Goal: Information Seeking & Learning: Learn about a topic

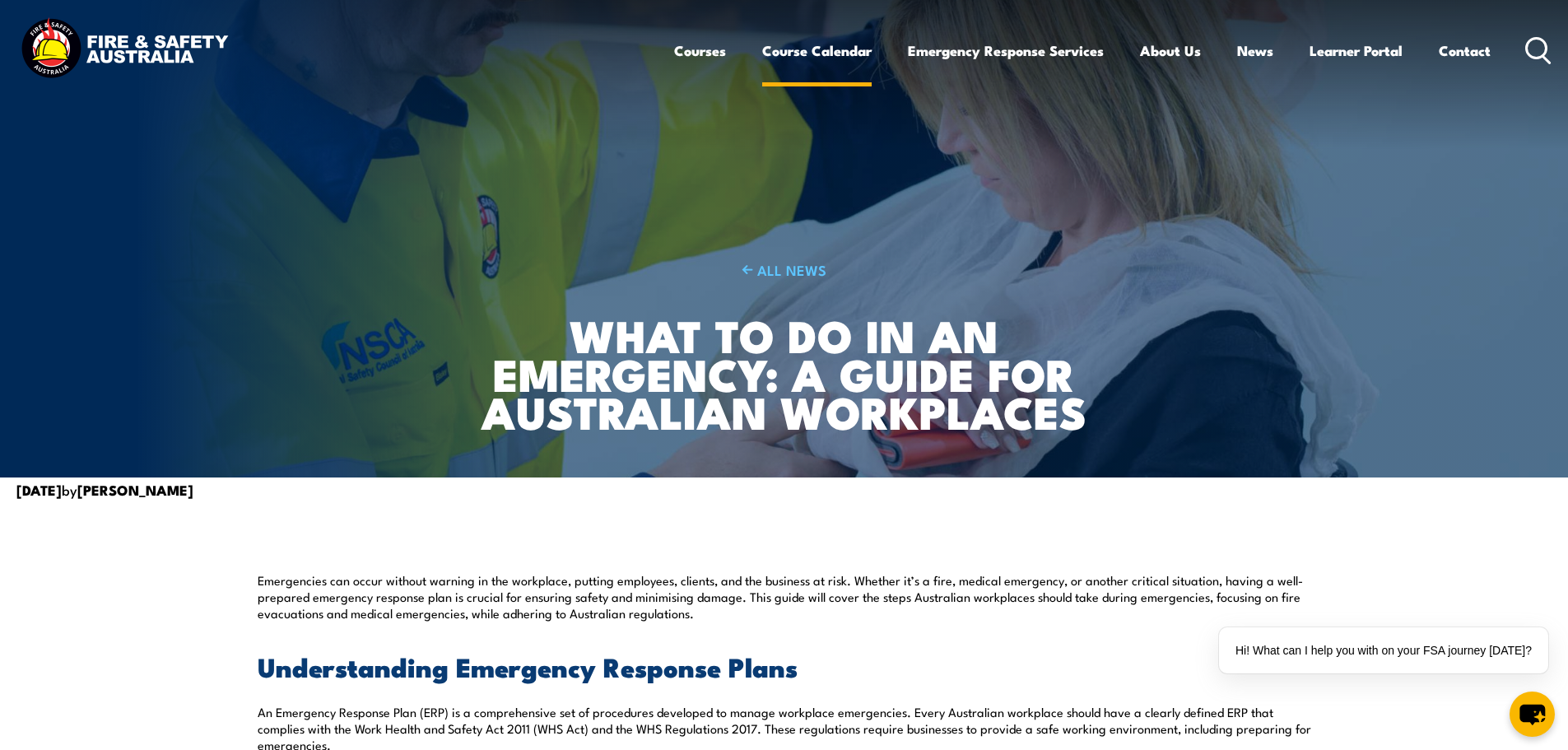
click at [810, 47] on link "Course Calendar" at bounding box center [816, 51] width 110 height 44
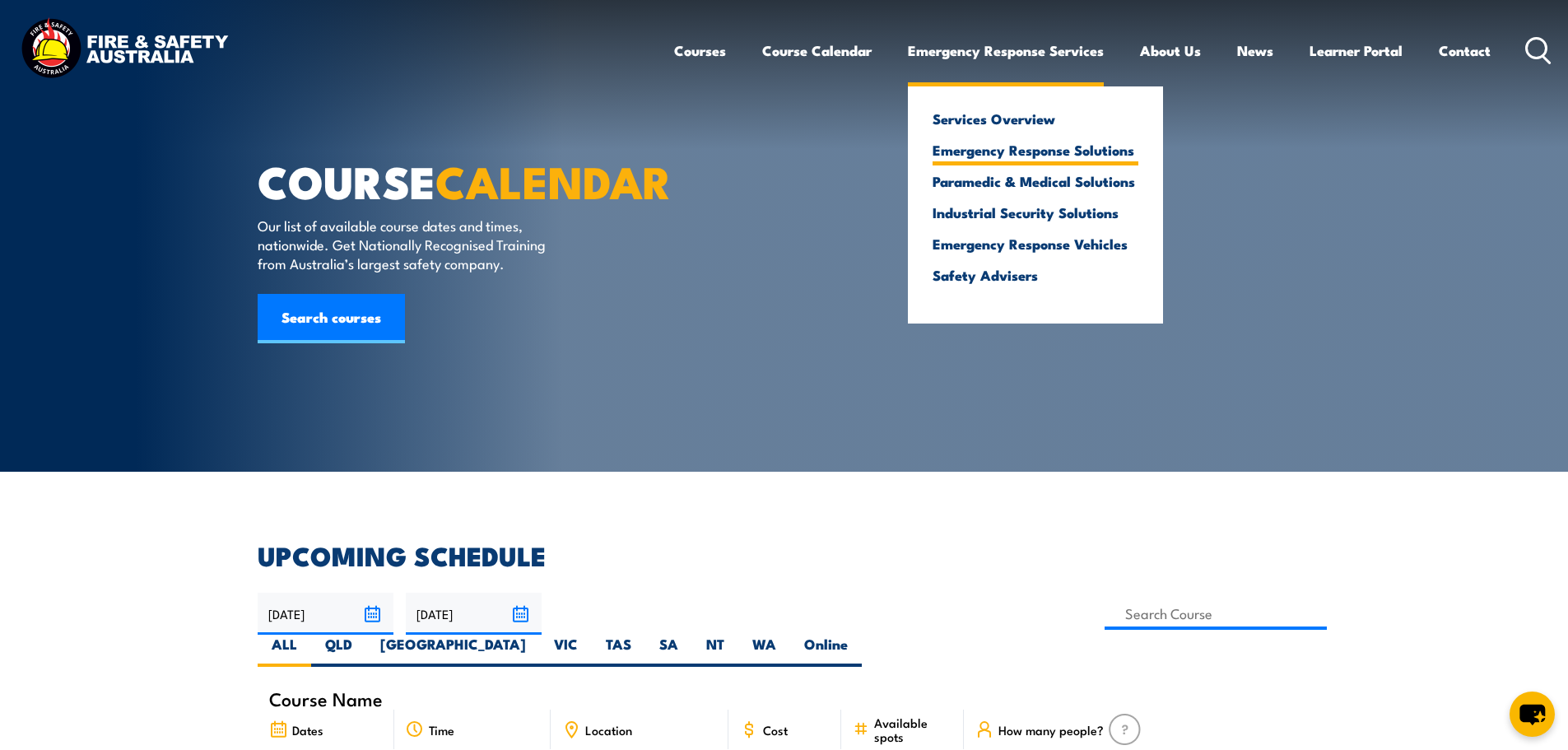
click at [1027, 152] on link "Emergency Response Solutions" at bounding box center [1034, 150] width 205 height 15
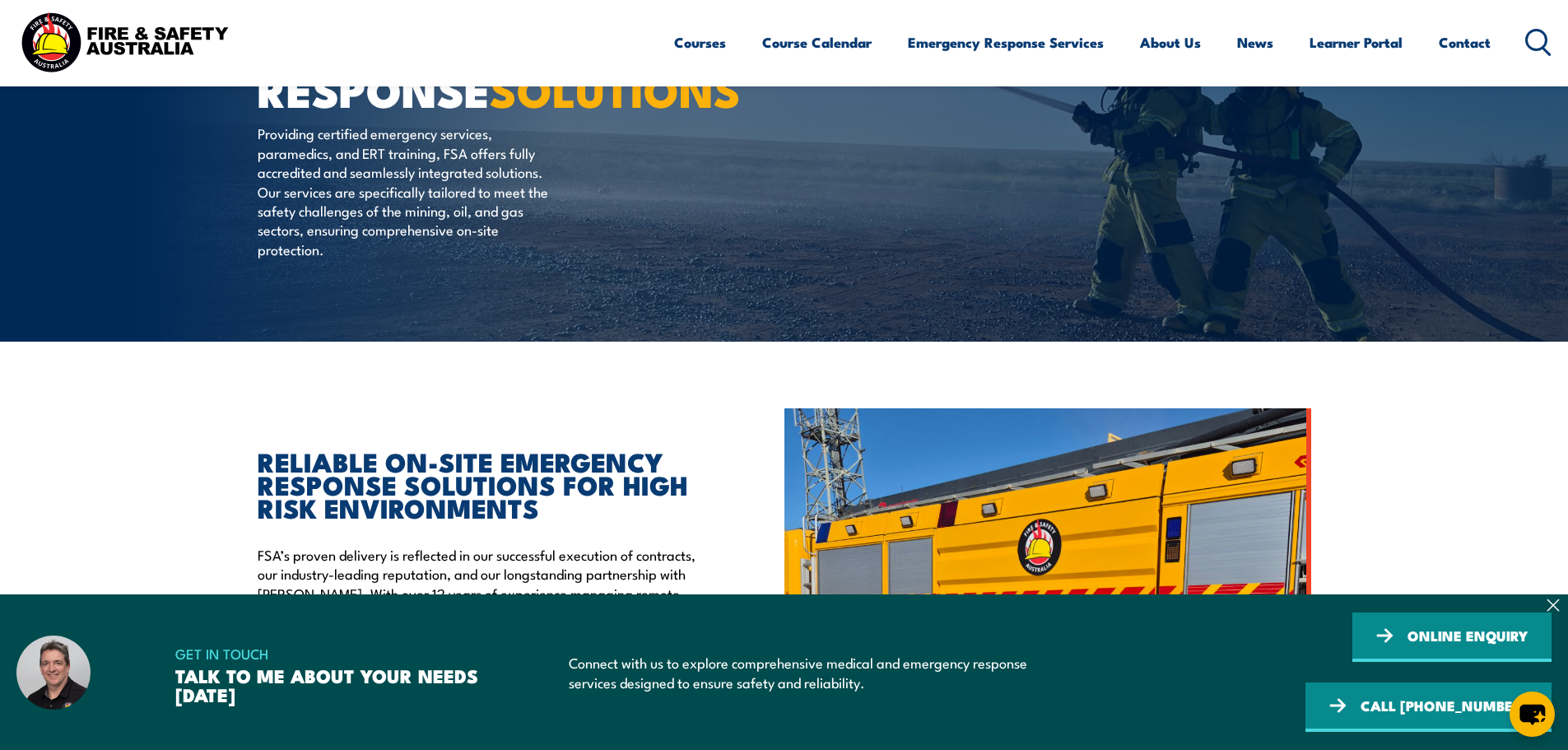
scroll to position [247, 0]
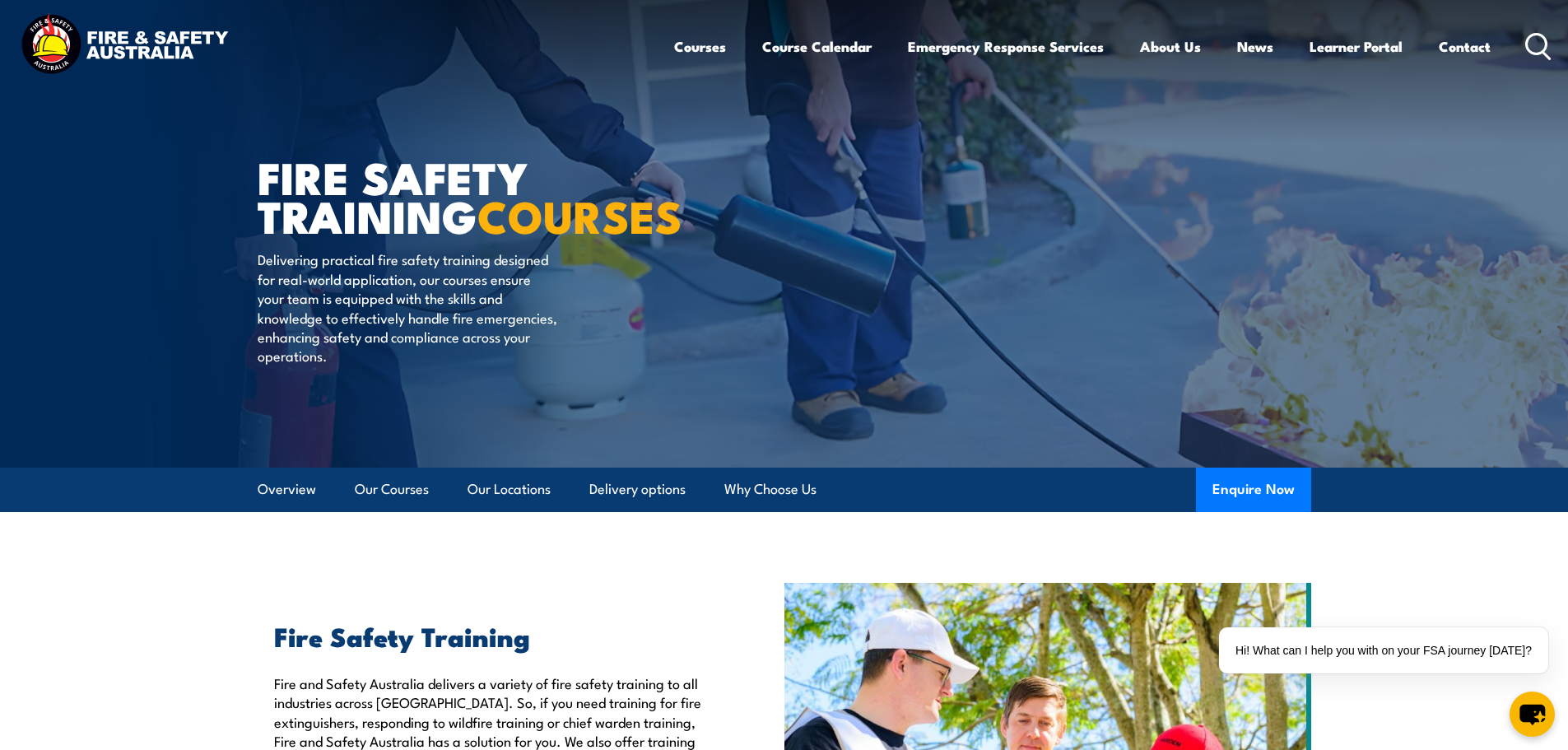
scroll to position [330, 0]
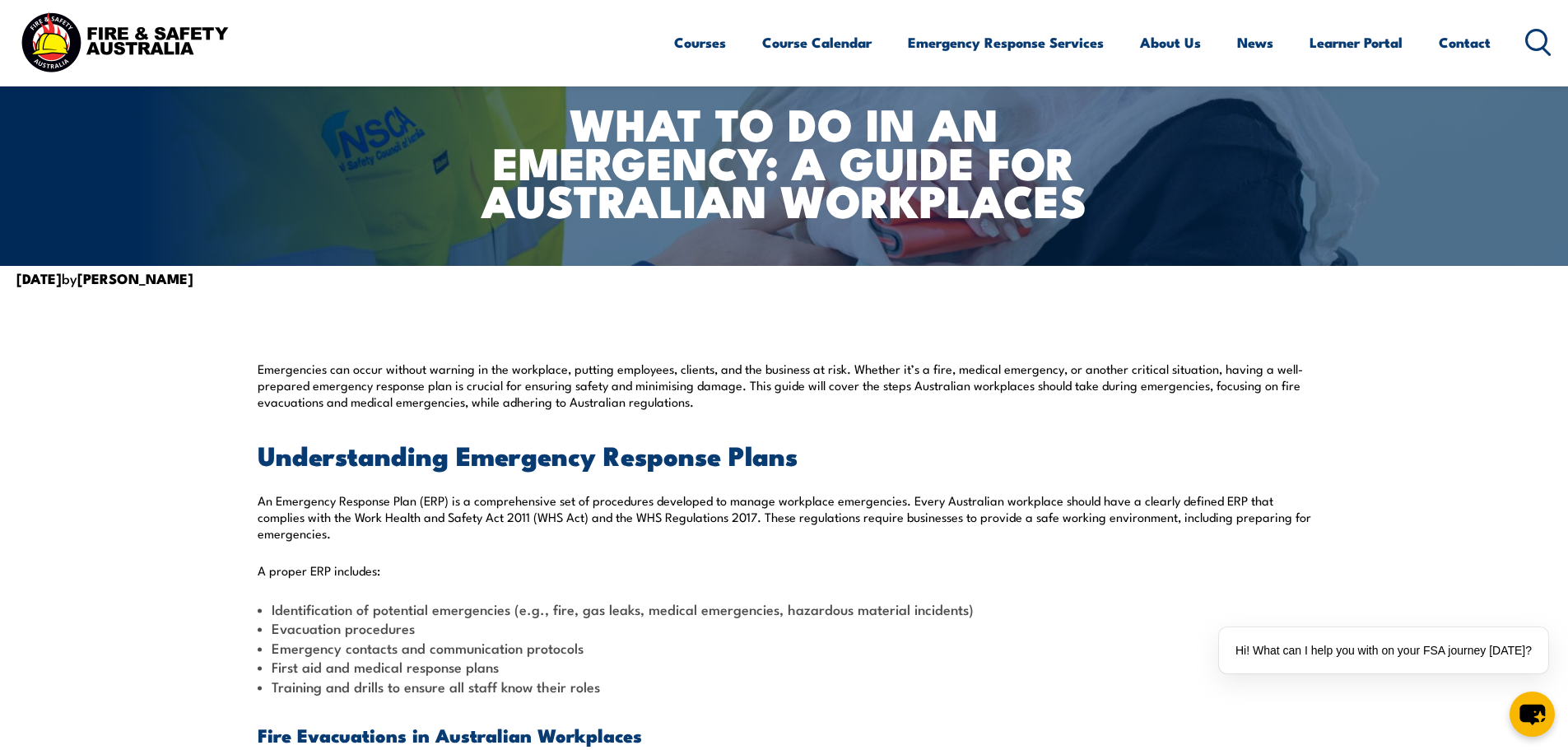
scroll to position [247, 0]
